Goal: Information Seeking & Learning: Learn about a topic

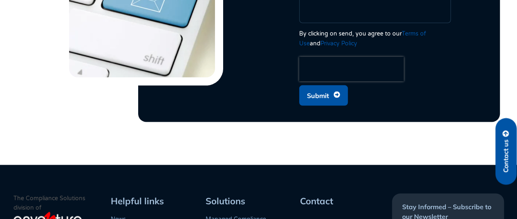
scroll to position [2328, 0]
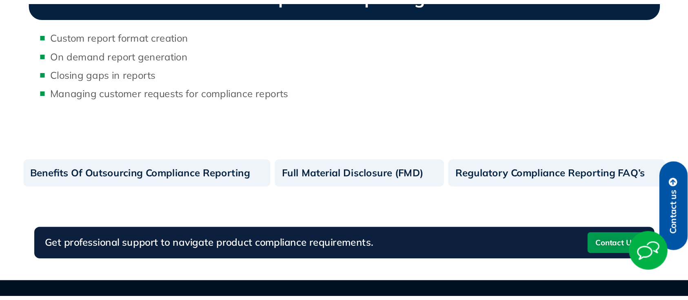
scroll to position [531, 0]
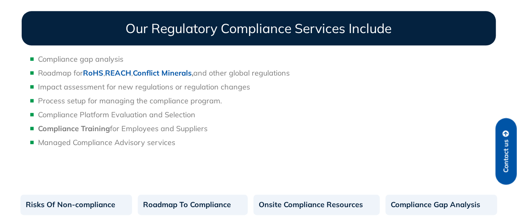
scroll to position [499, 0]
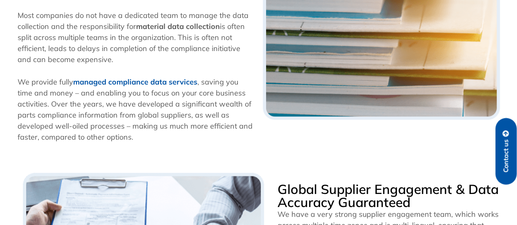
scroll to position [326, 0]
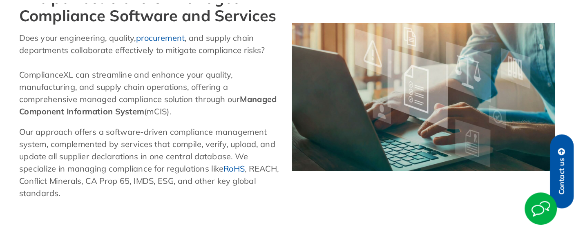
scroll to position [327, 0]
